Goal: Task Accomplishment & Management: Manage account settings

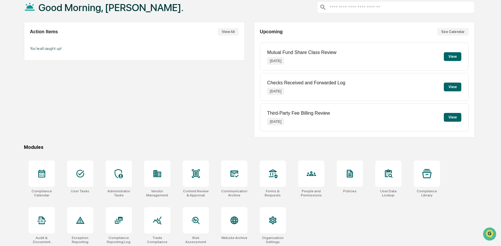
scroll to position [38, 0]
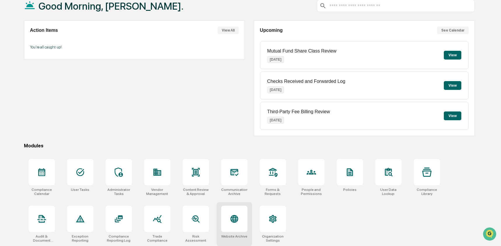
click at [235, 217] on icon at bounding box center [234, 219] width 6 height 6
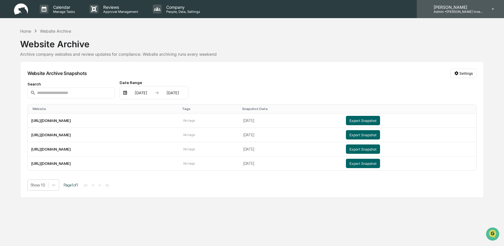
click at [468, 11] on p "Admin • [PERSON_NAME] Investment Advisory" at bounding box center [456, 12] width 54 height 4
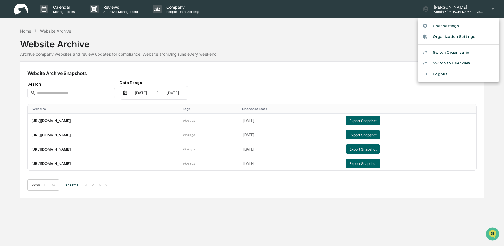
click at [463, 53] on li "Switch Organization" at bounding box center [459, 52] width 82 height 11
